Goal: Information Seeking & Learning: Understand process/instructions

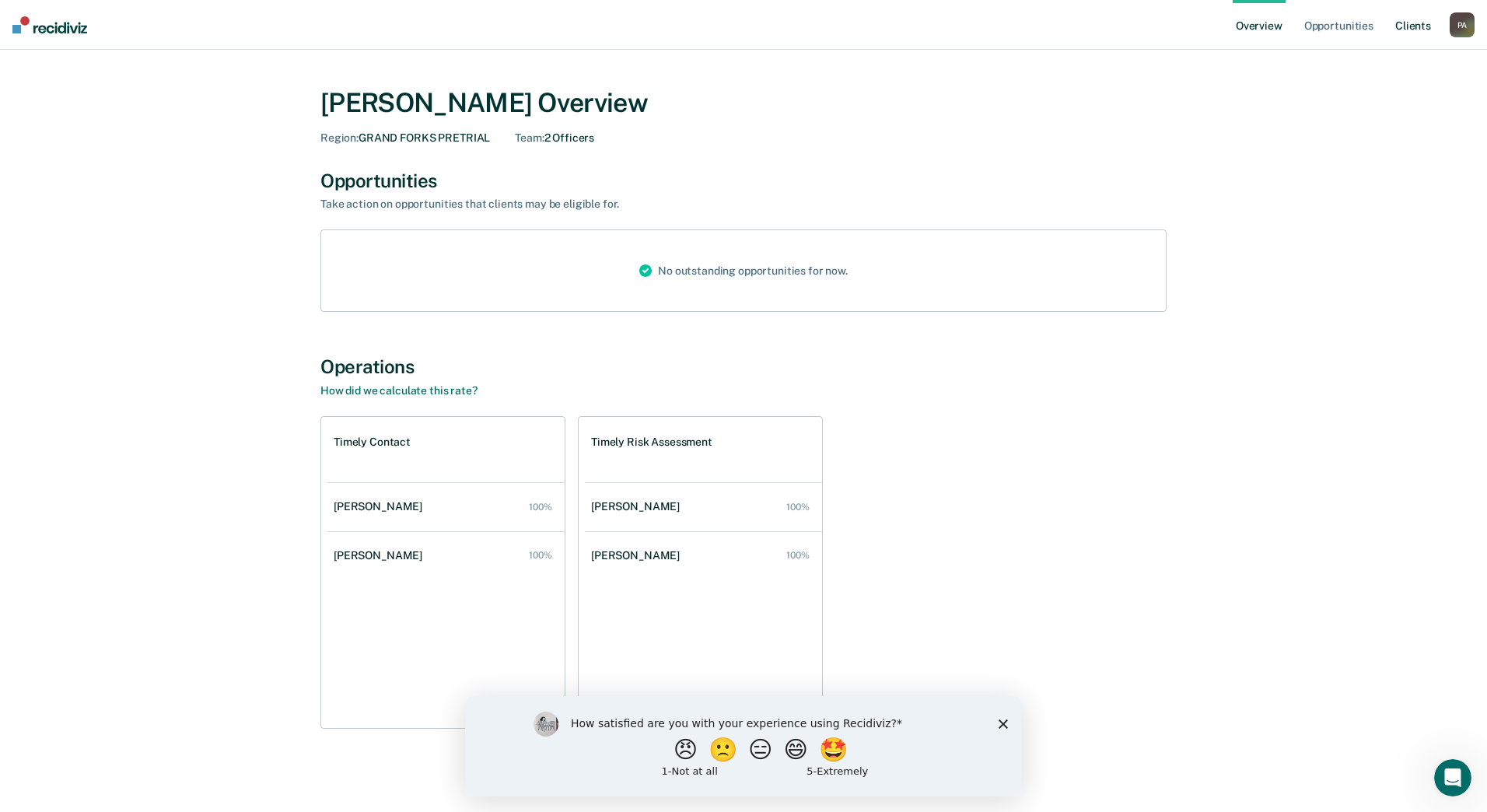
click at [1186, 24] on link "Client s" at bounding box center [1413, 24] width 42 height 50
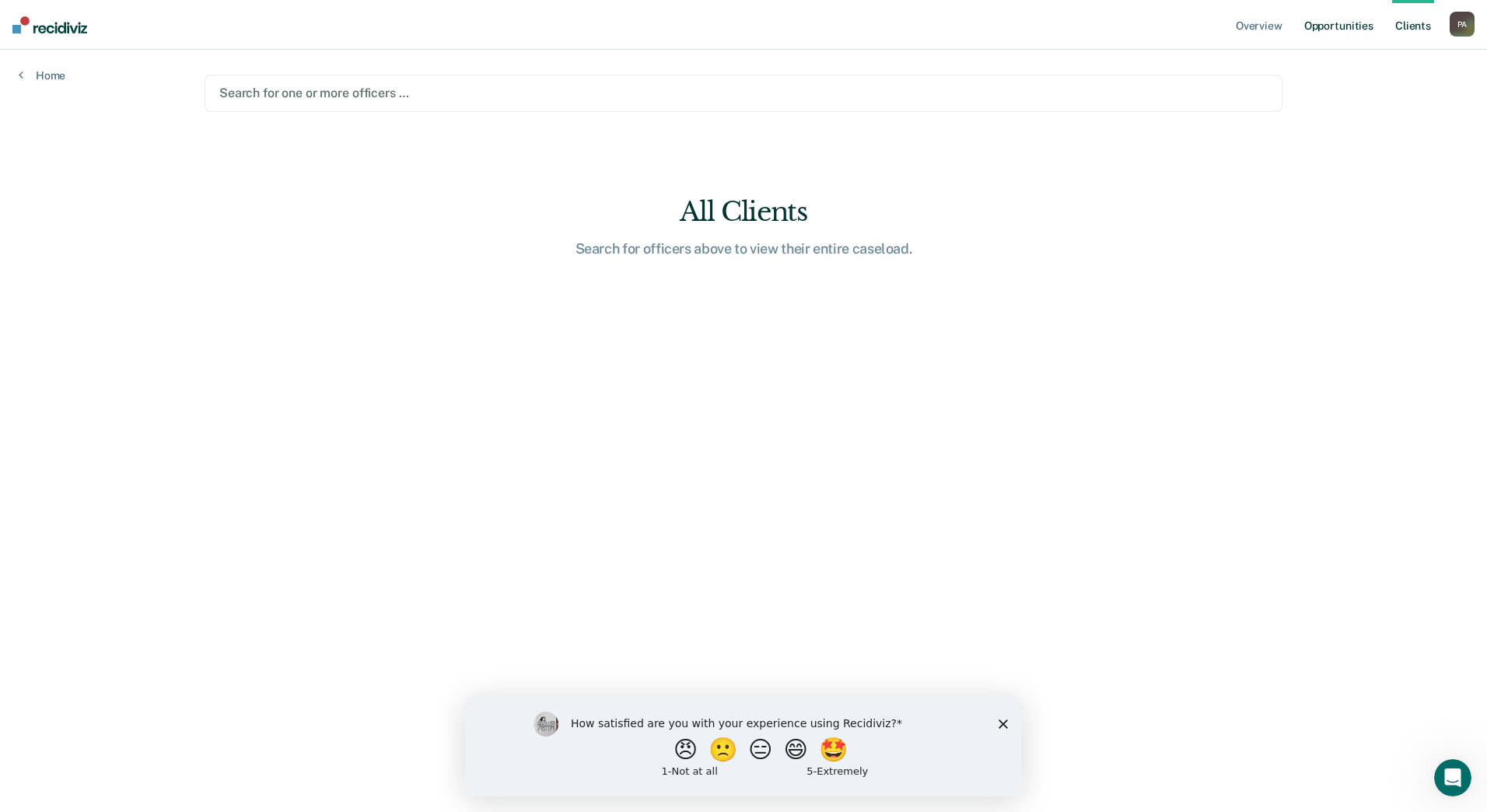
click at [1186, 29] on link "Opportunities" at bounding box center [1339, 24] width 76 height 50
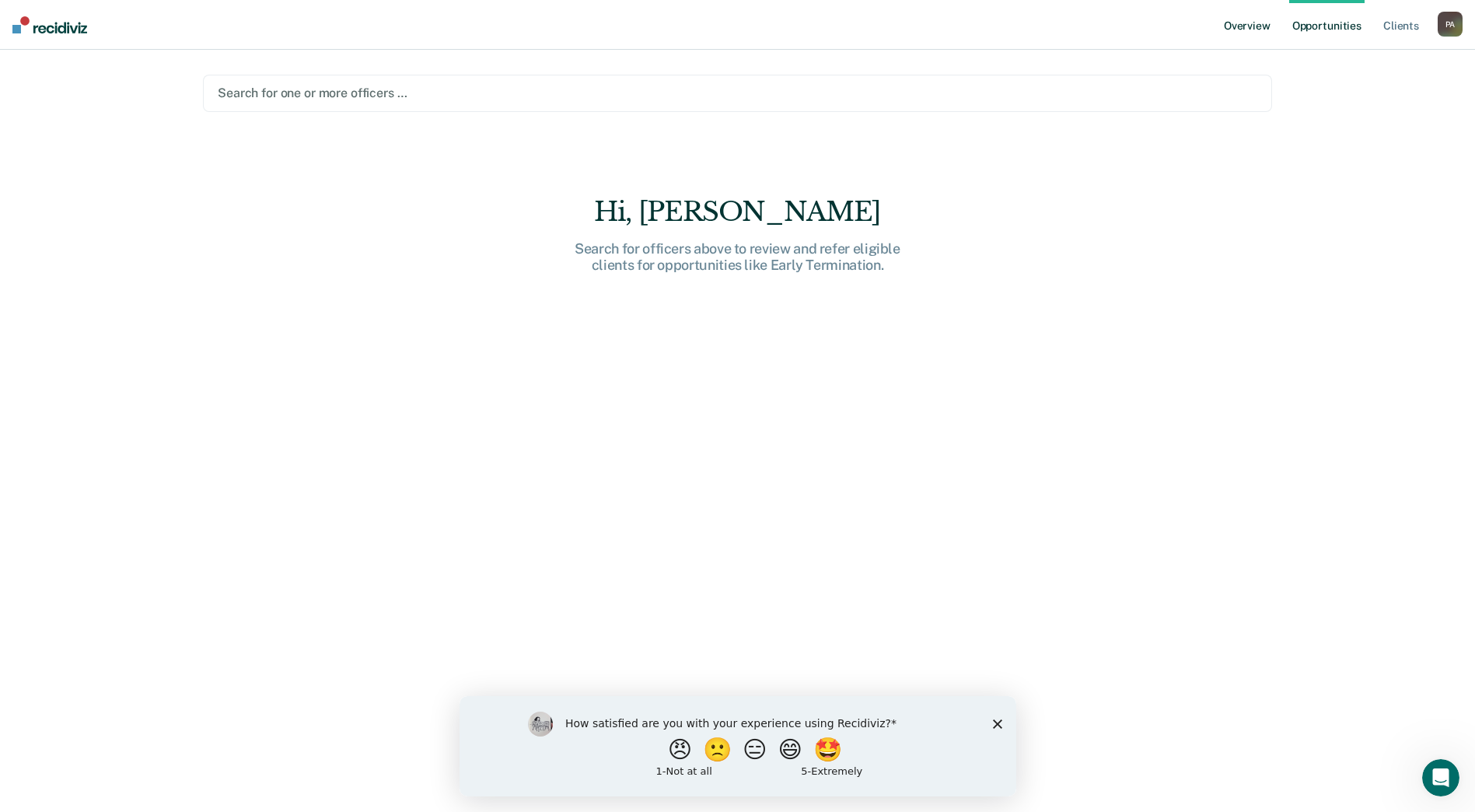
click at [1186, 25] on link "Overview" at bounding box center [1247, 24] width 53 height 50
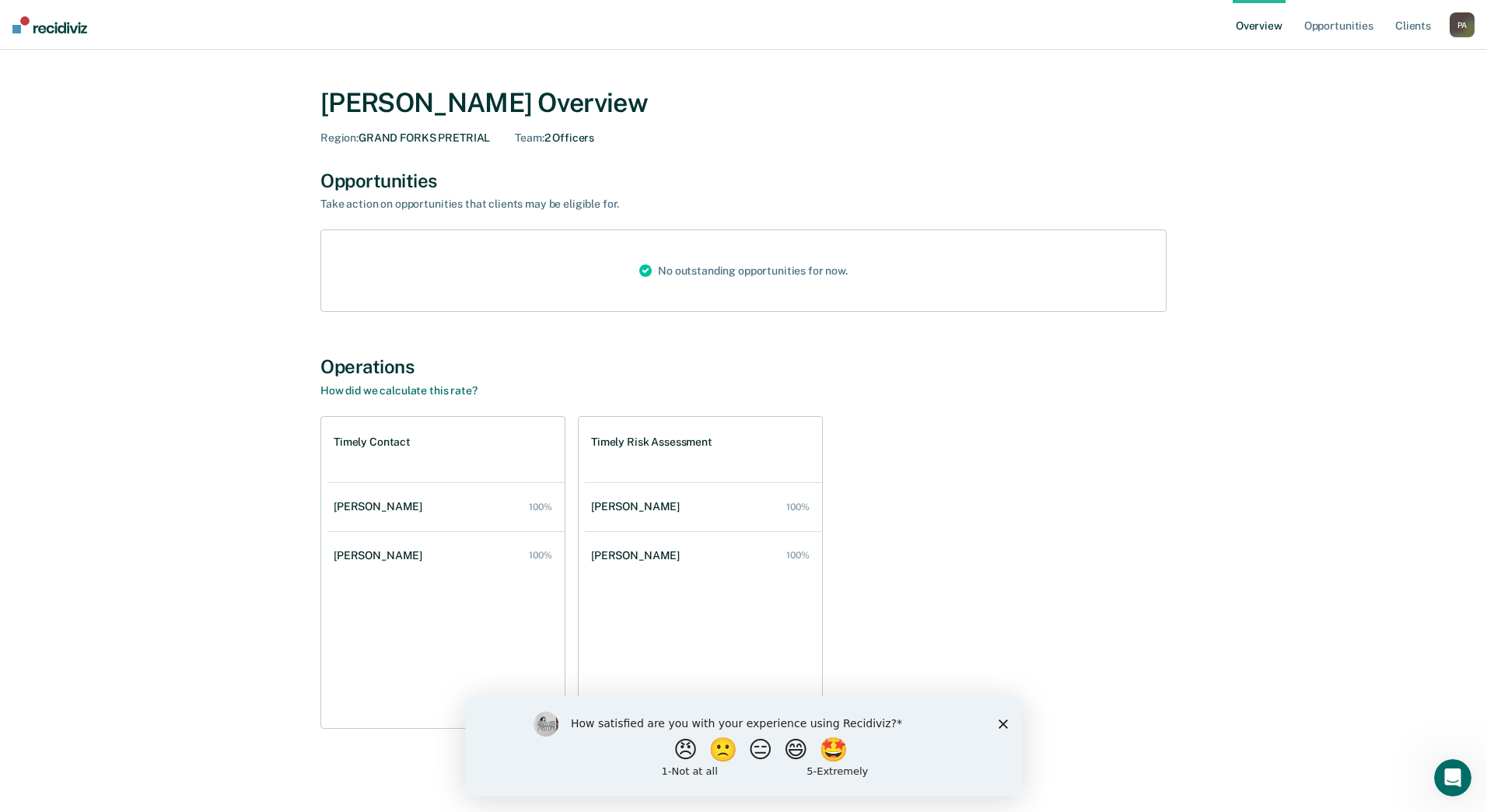
click at [1003, 726] on icon "Close survey" at bounding box center [1002, 723] width 9 height 9
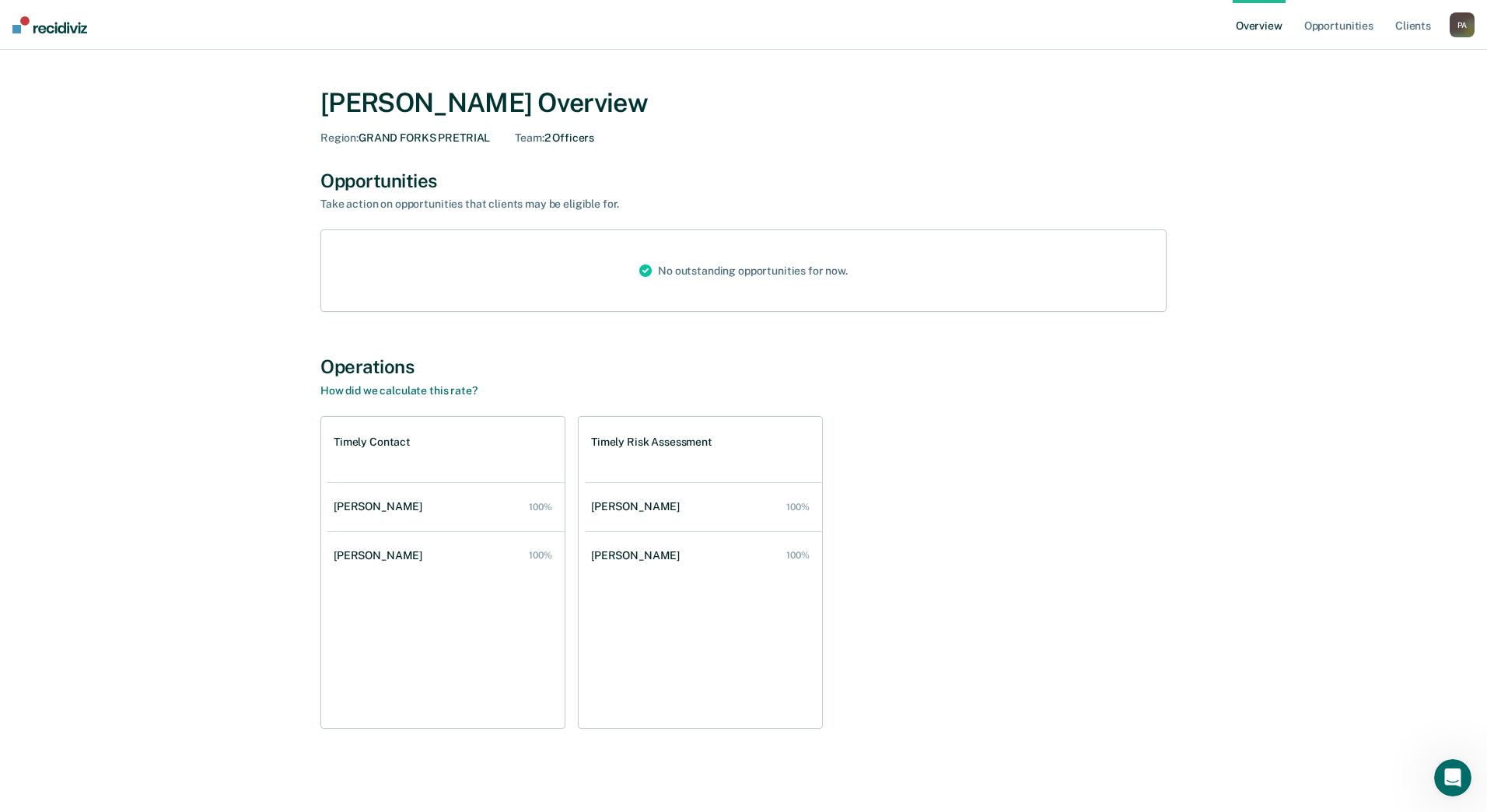
click at [417, 383] on div "Operations How did we calculate this rate?" at bounding box center [743, 376] width 846 height 42
click at [421, 386] on link "How did we calculate this rate?" at bounding box center [399, 390] width 157 height 13
click at [1186, 25] on link "Opportunities" at bounding box center [1339, 24] width 76 height 50
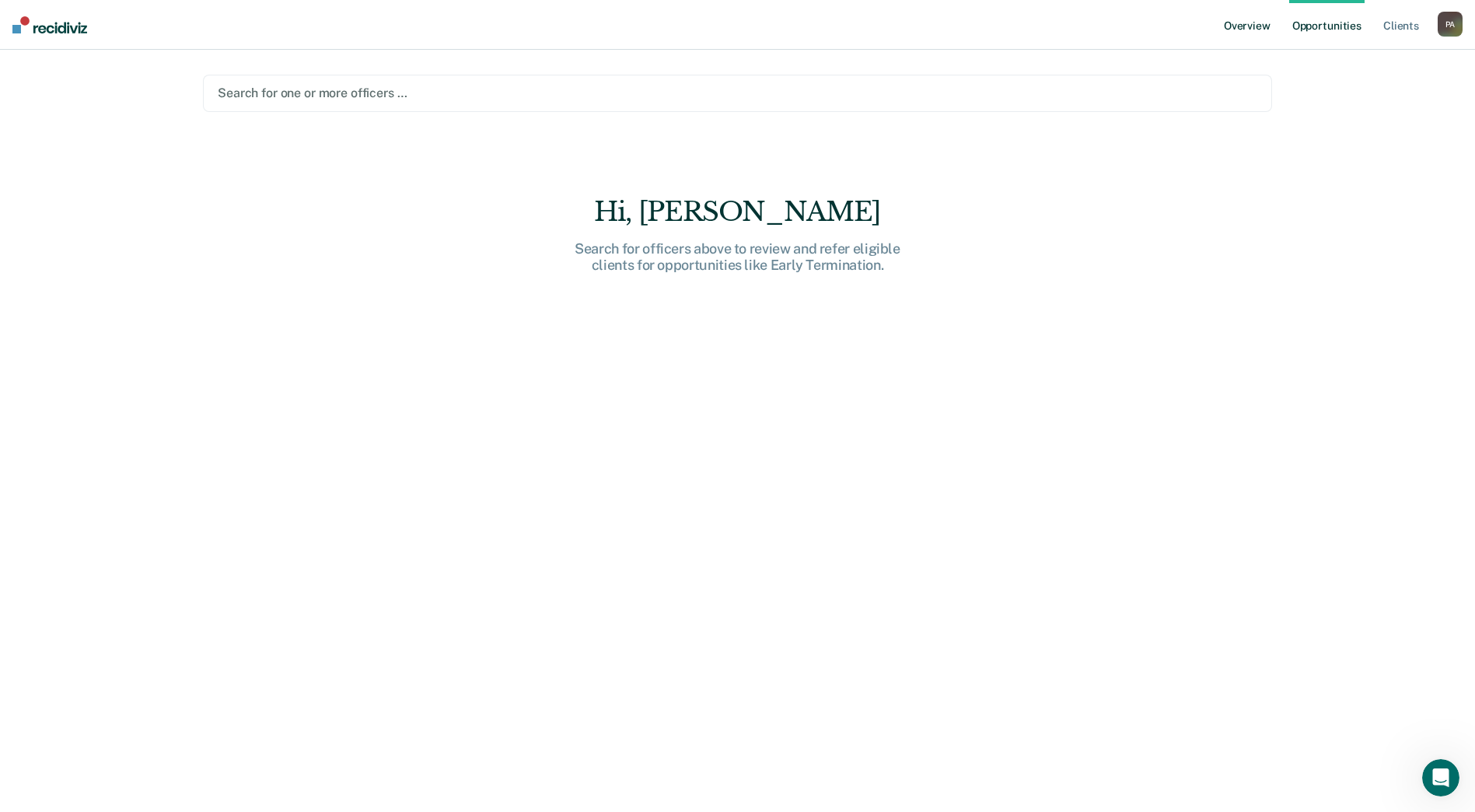
click at [1186, 24] on link "Overview" at bounding box center [1247, 24] width 53 height 50
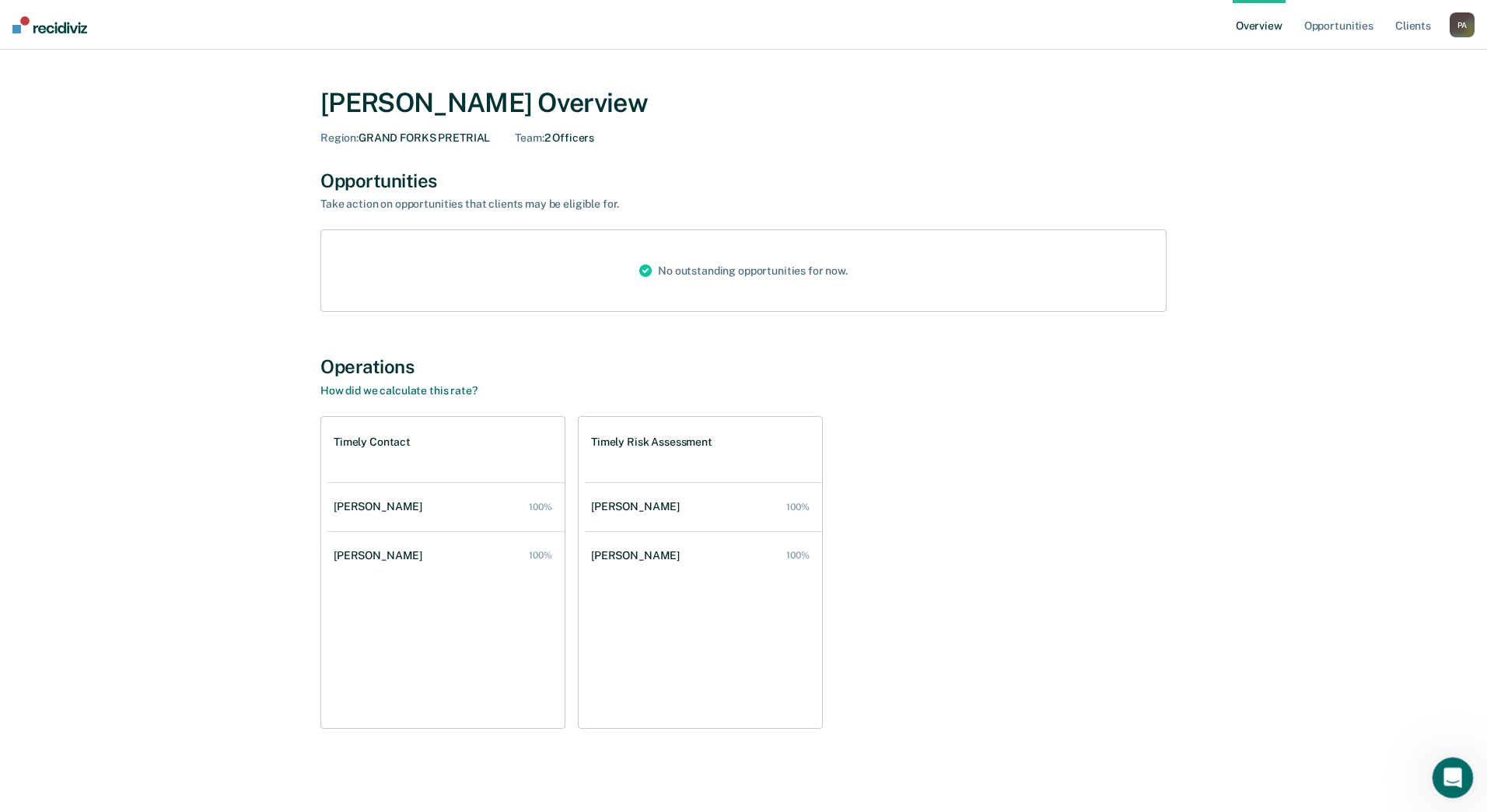
click at [1186, 767] on icon "Open Intercom Messenger" at bounding box center [1450, 775] width 25 height 25
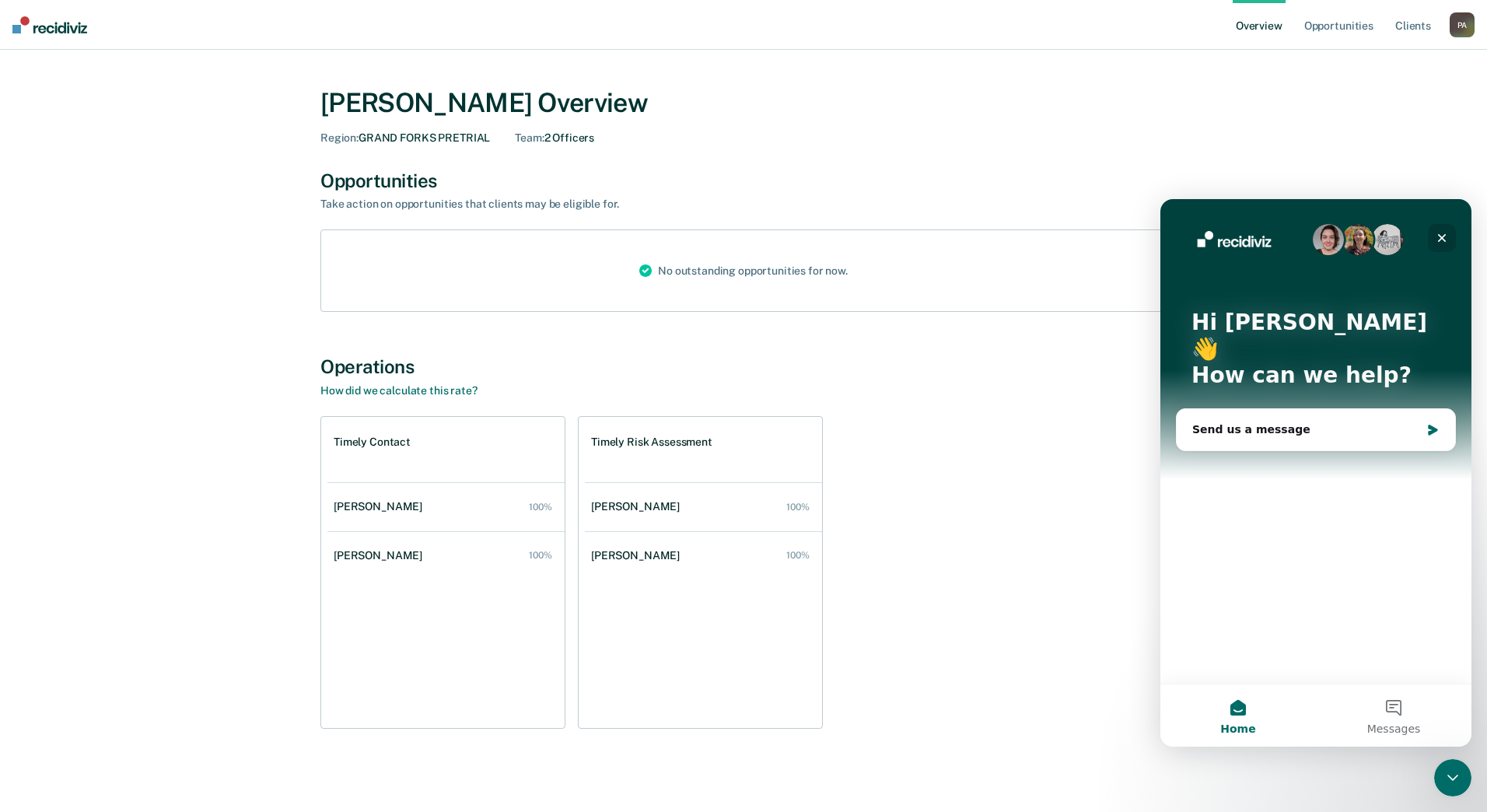
click at [1186, 236] on icon "Close" at bounding box center [1442, 238] width 8 height 8
